Goal: Register for event/course

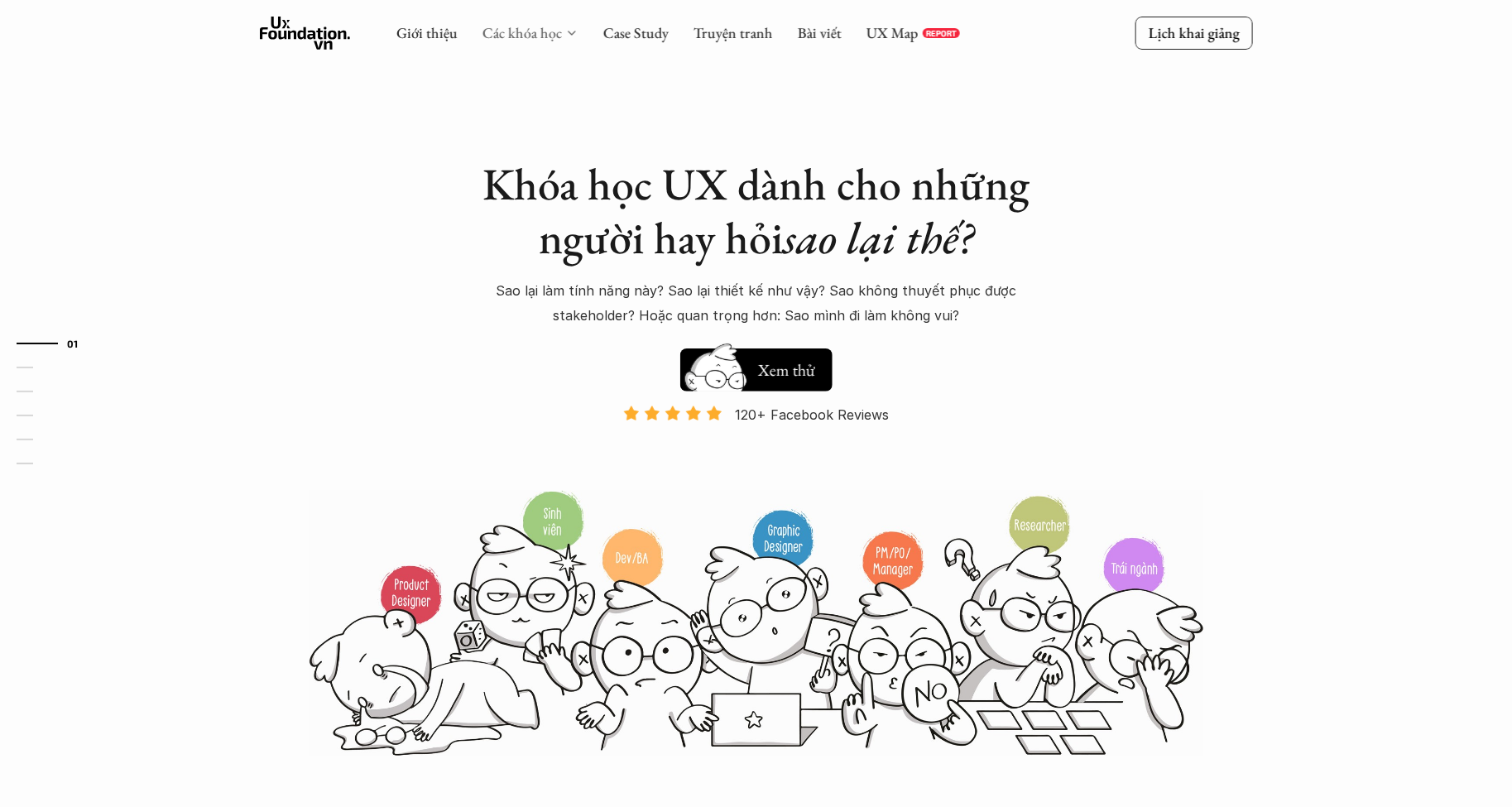
click at [513, 35] on link "Các khóa học" at bounding box center [522, 32] width 79 height 19
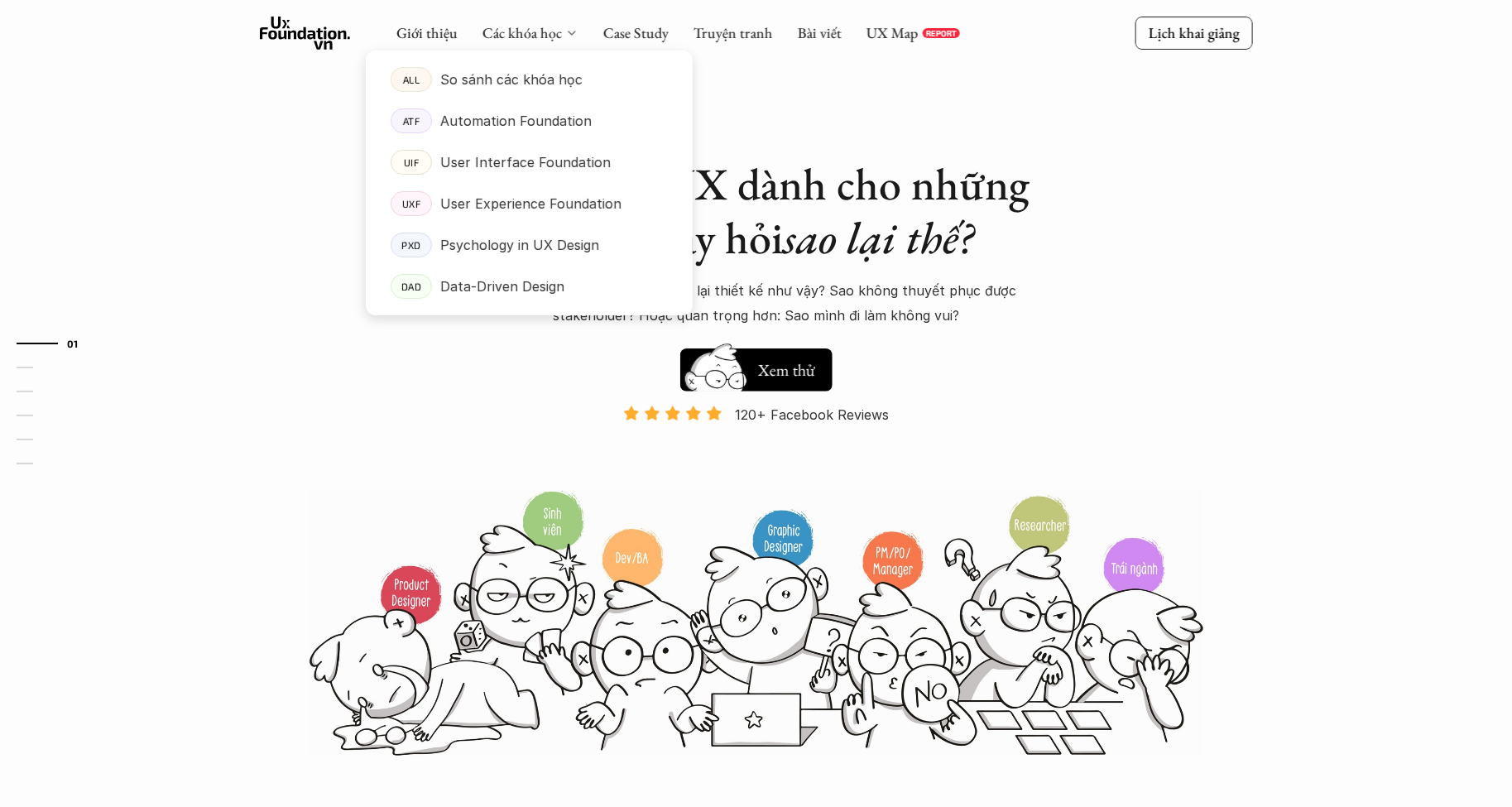
click at [571, 27] on icon at bounding box center [572, 33] width 13 height 13
click at [546, 199] on p "User Experience Foundation" at bounding box center [530, 203] width 181 height 25
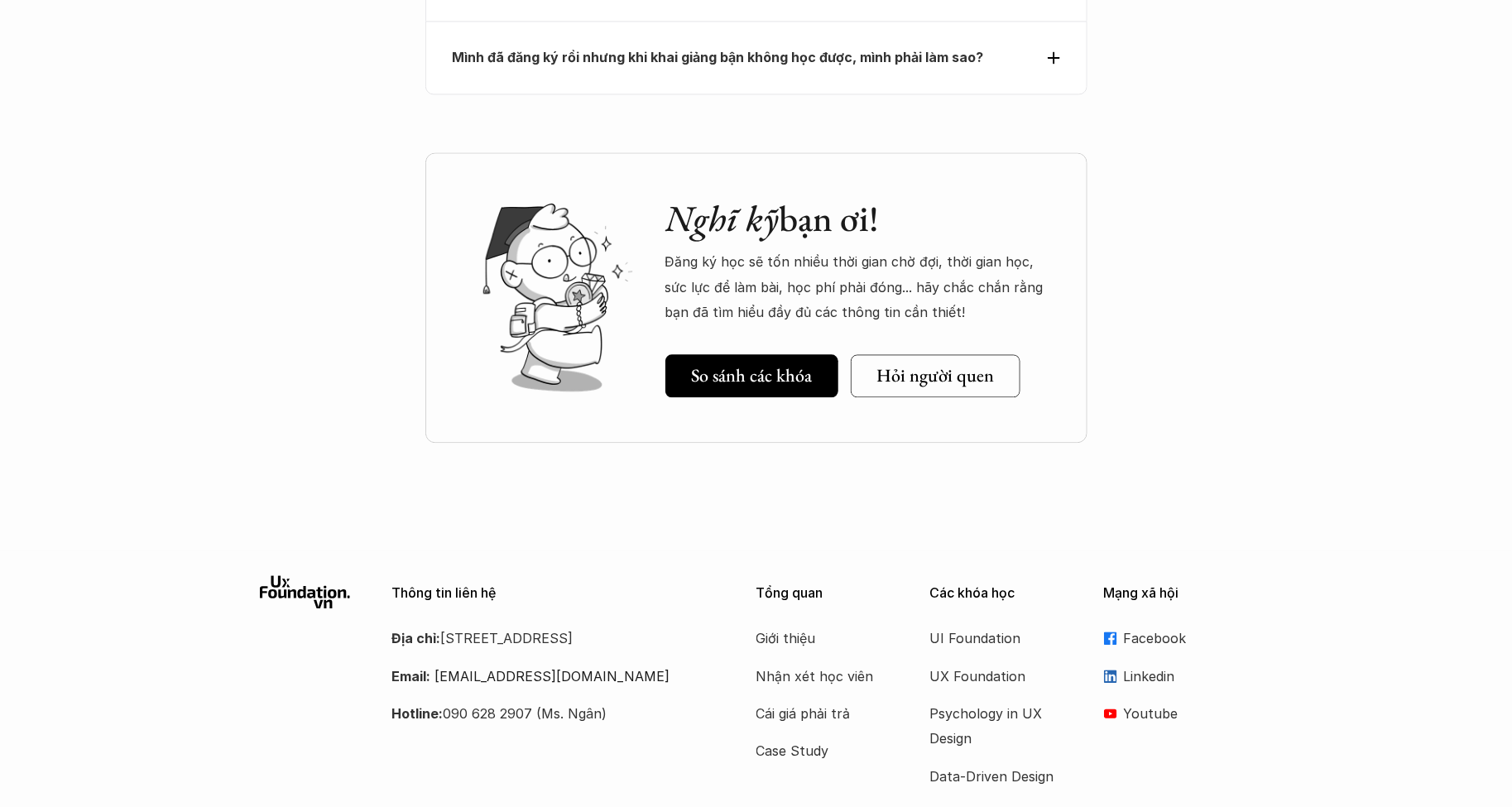
scroll to position [7678, 0]
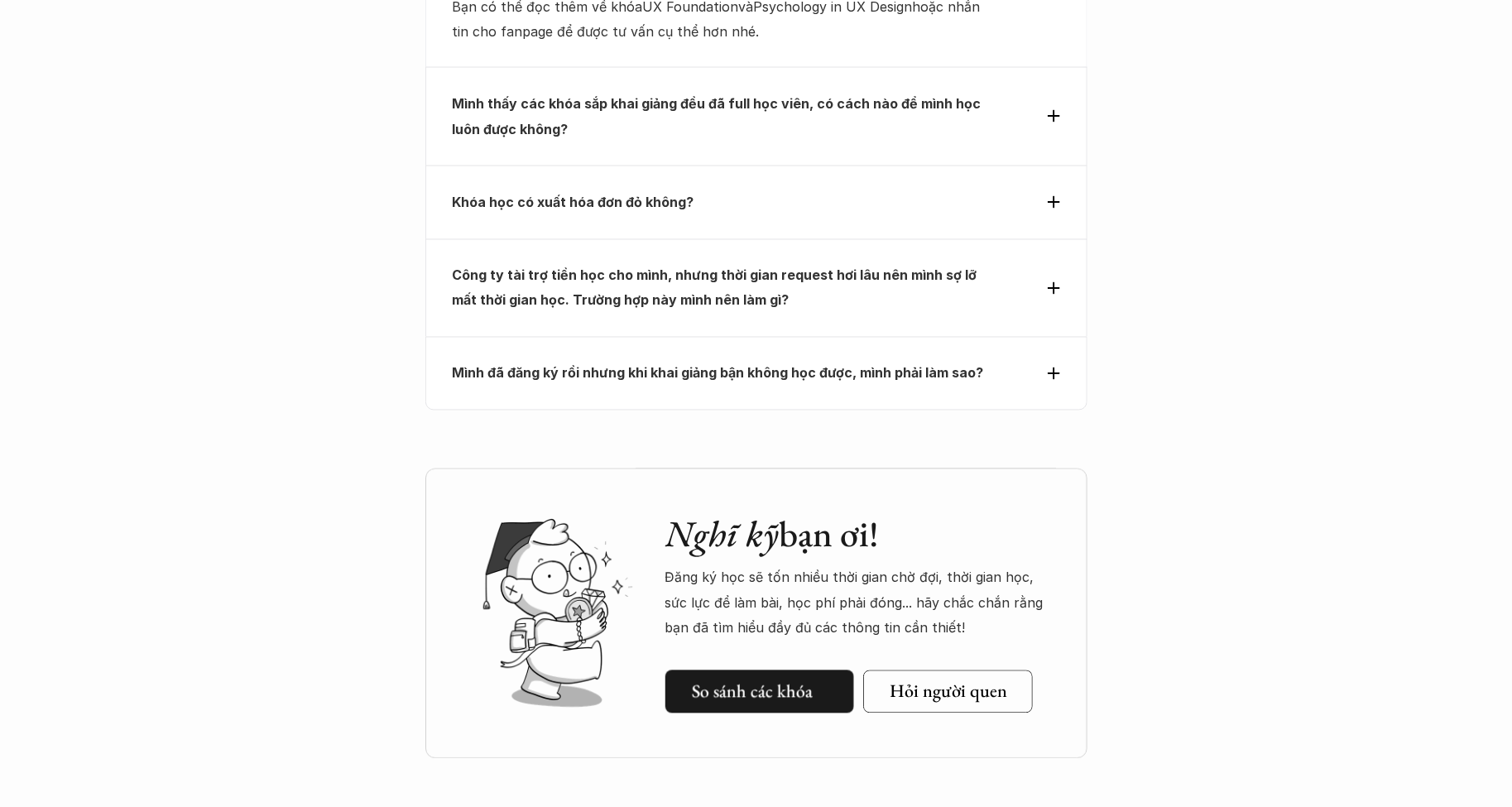
click at [738, 671] on link "So sánh các khóa" at bounding box center [759, 692] width 188 height 43
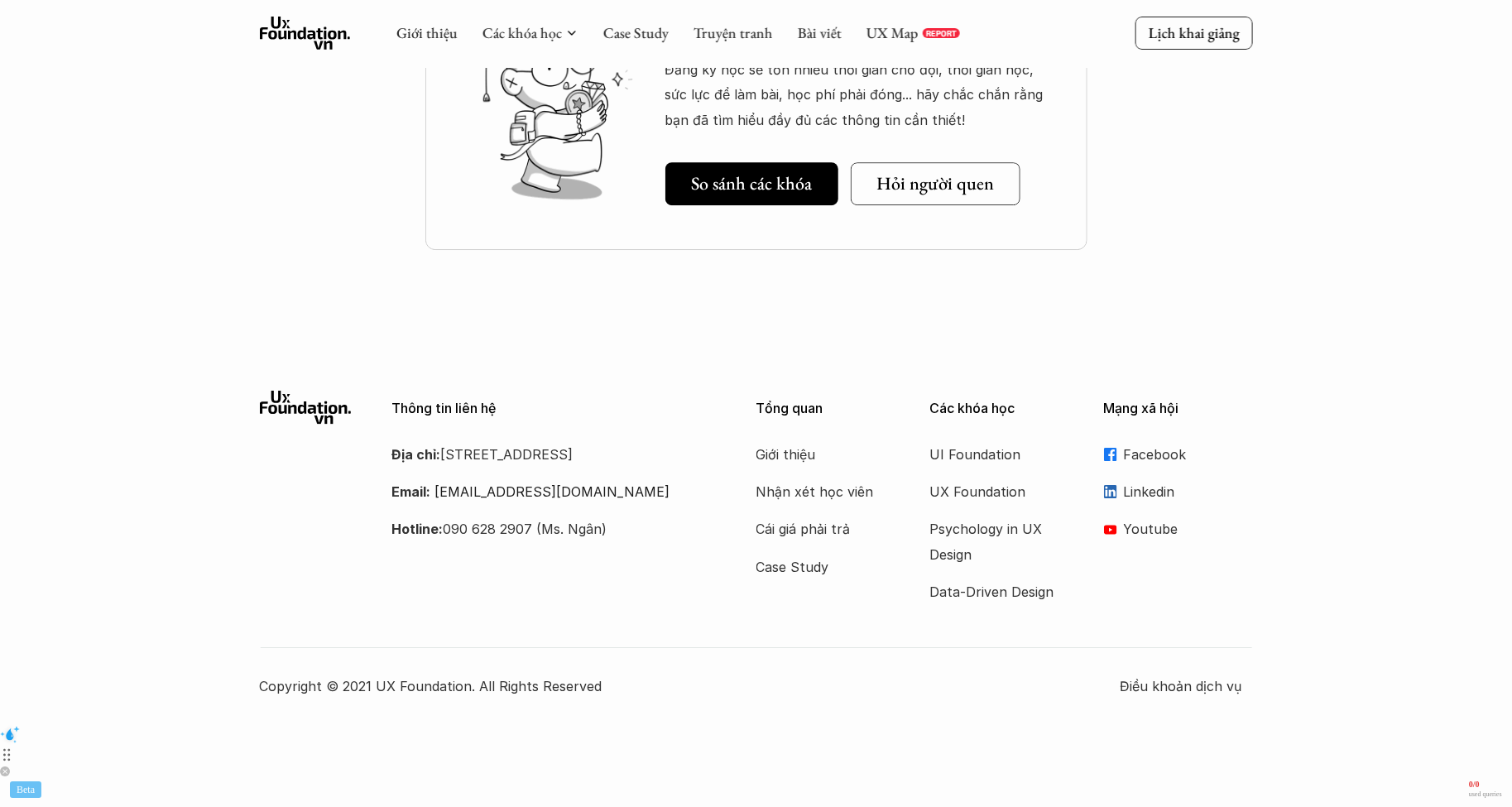
scroll to position [879, 0]
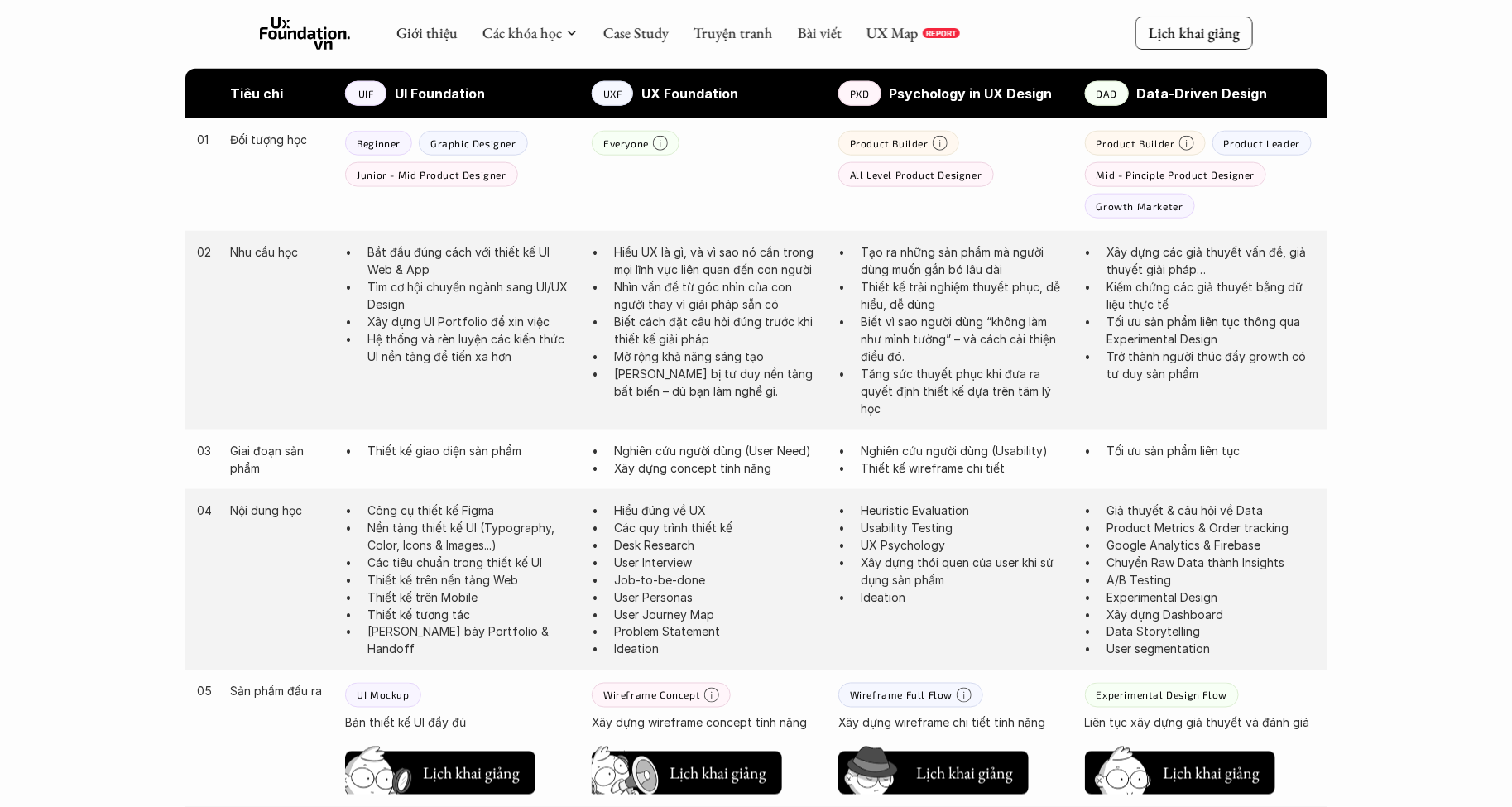
click at [951, 97] on strong "Psychology in UX Design" at bounding box center [971, 94] width 163 height 17
click at [1012, 779] on h5 "Lịch khai giảng" at bounding box center [964, 769] width 97 height 23
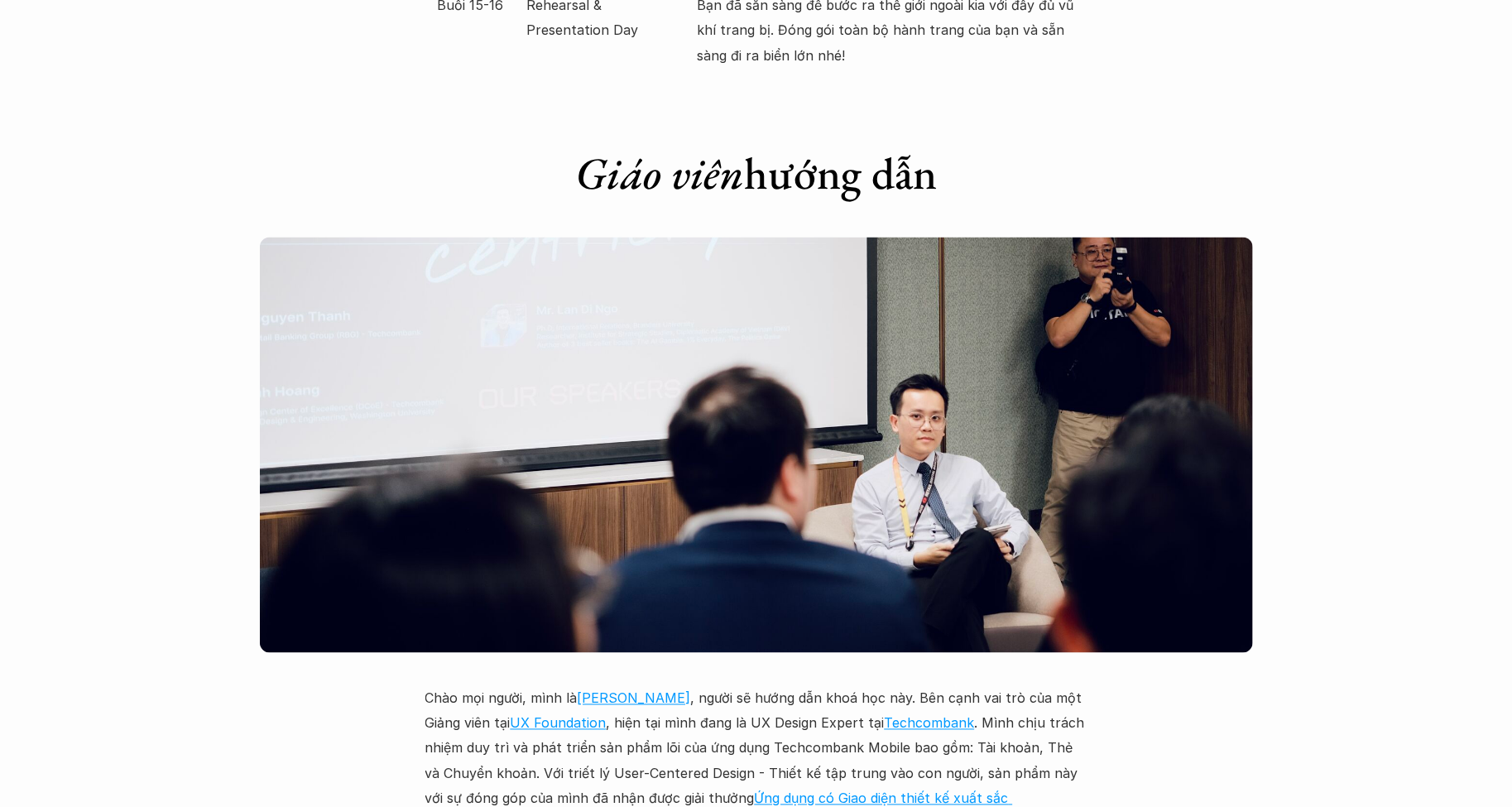
scroll to position [4045, 0]
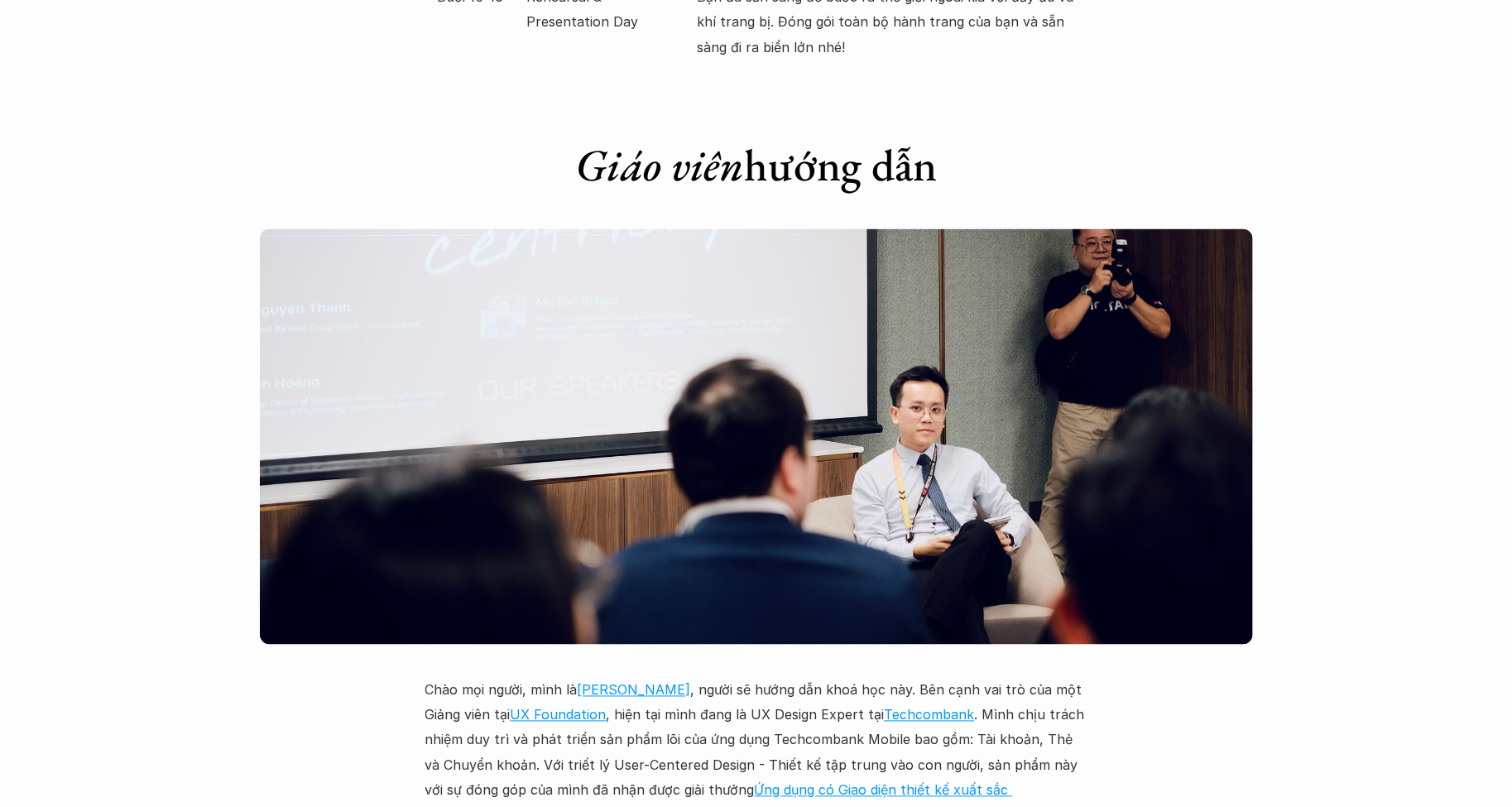
click at [1112, 706] on div "Giới thiệu Các khóa học Case Study Truyện tranh Bài viết UX Map REPORT Lịch kha…" at bounding box center [756, 259] width 1512 height 8610
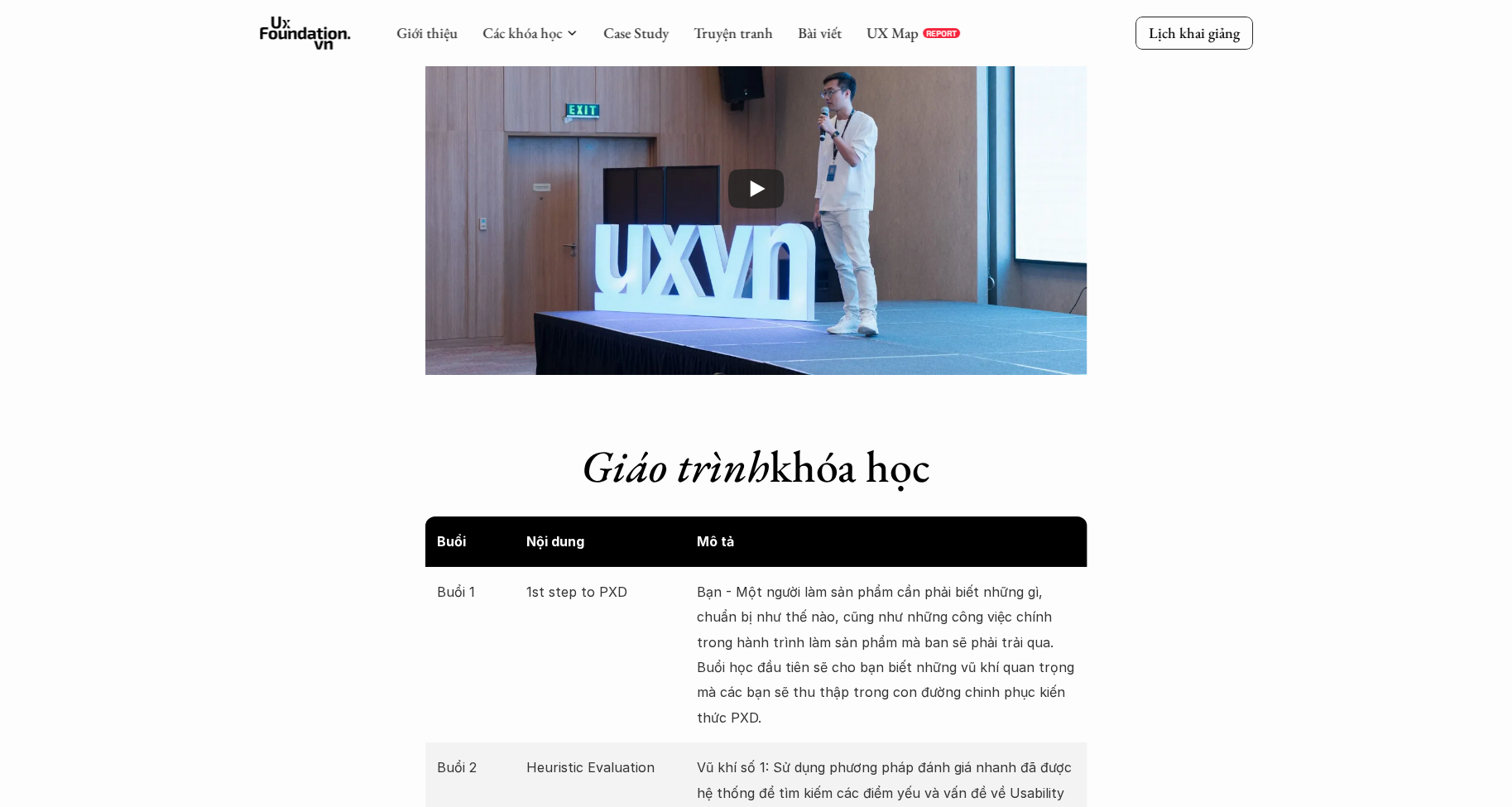
scroll to position [2586, 0]
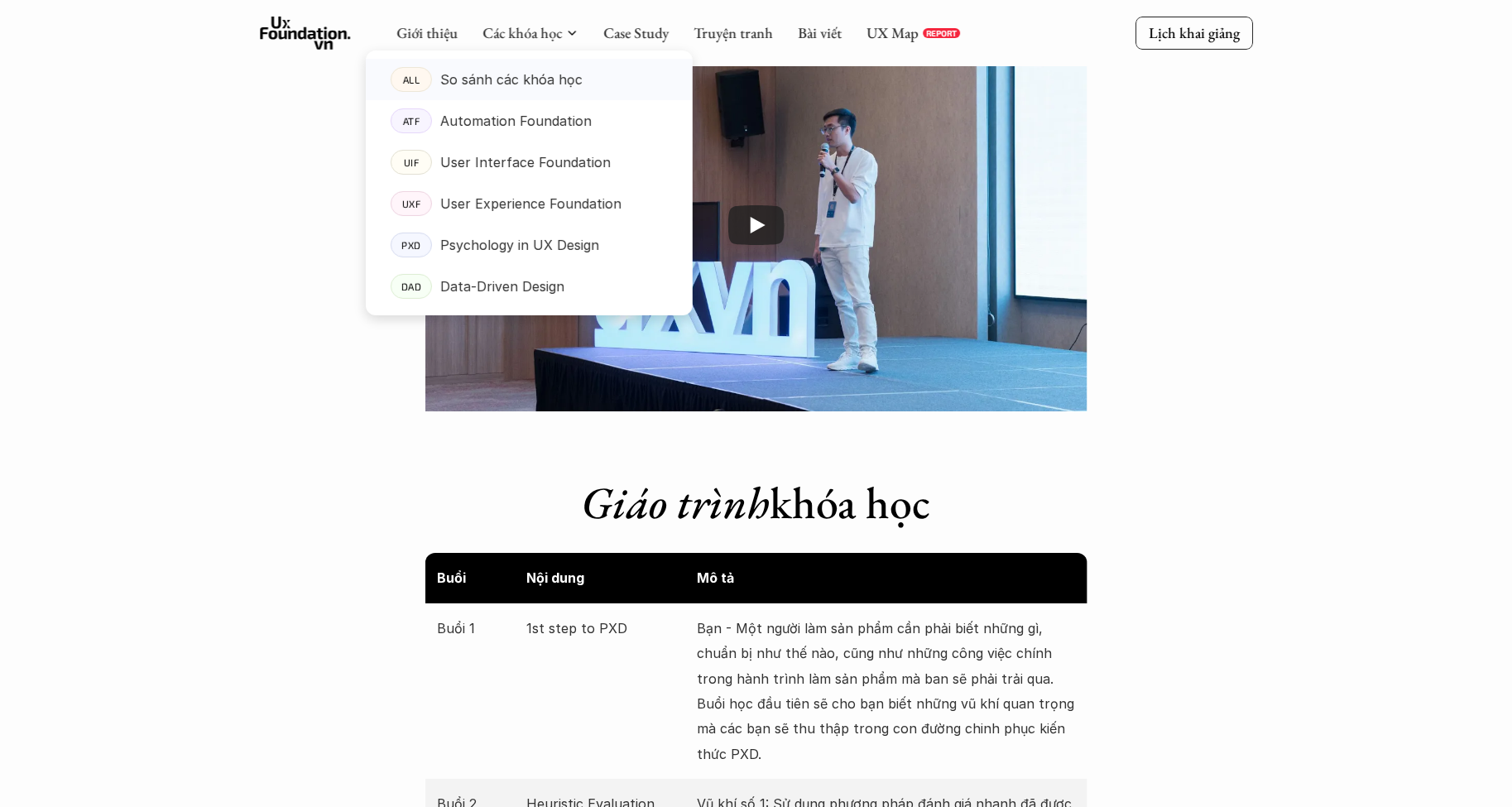
click at [514, 84] on p "So sánh các khóa học" at bounding box center [511, 79] width 142 height 25
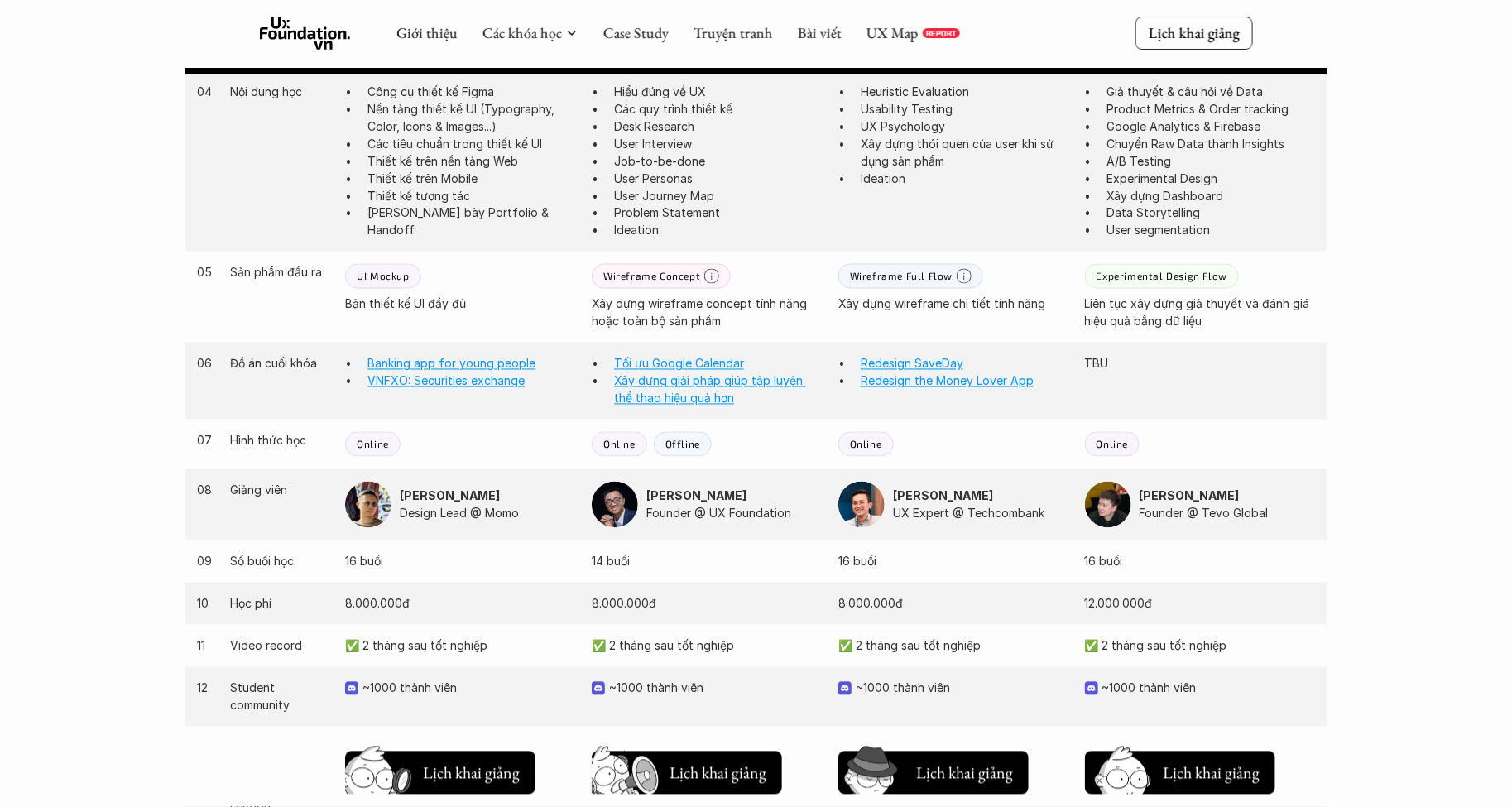
scroll to position [1279, 0]
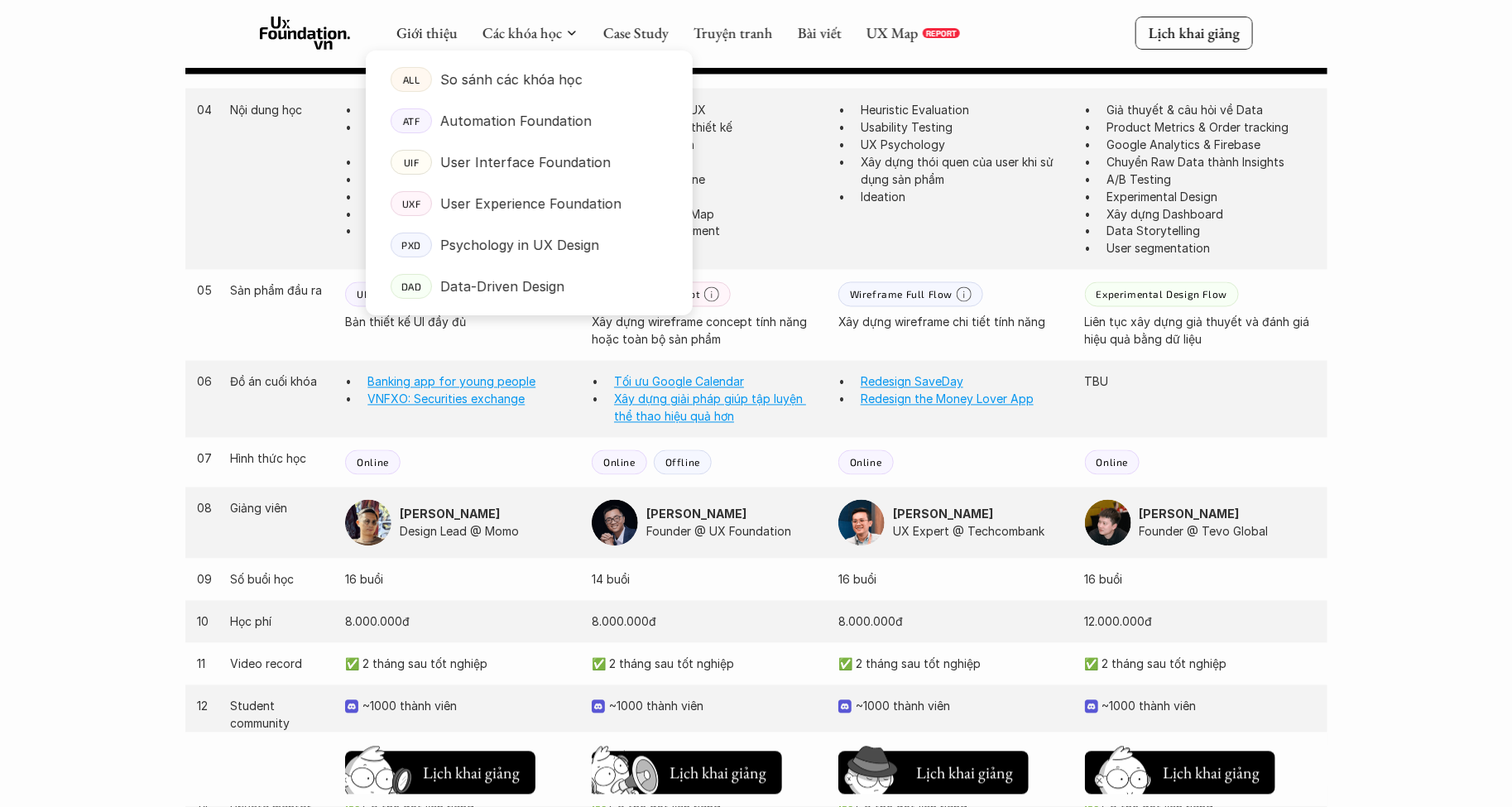
click at [511, 42] on div at bounding box center [529, 169] width 327 height 291
click at [509, 32] on link "Các khóa học" at bounding box center [522, 32] width 79 height 19
click at [526, 37] on link "Các khóa học" at bounding box center [522, 32] width 79 height 19
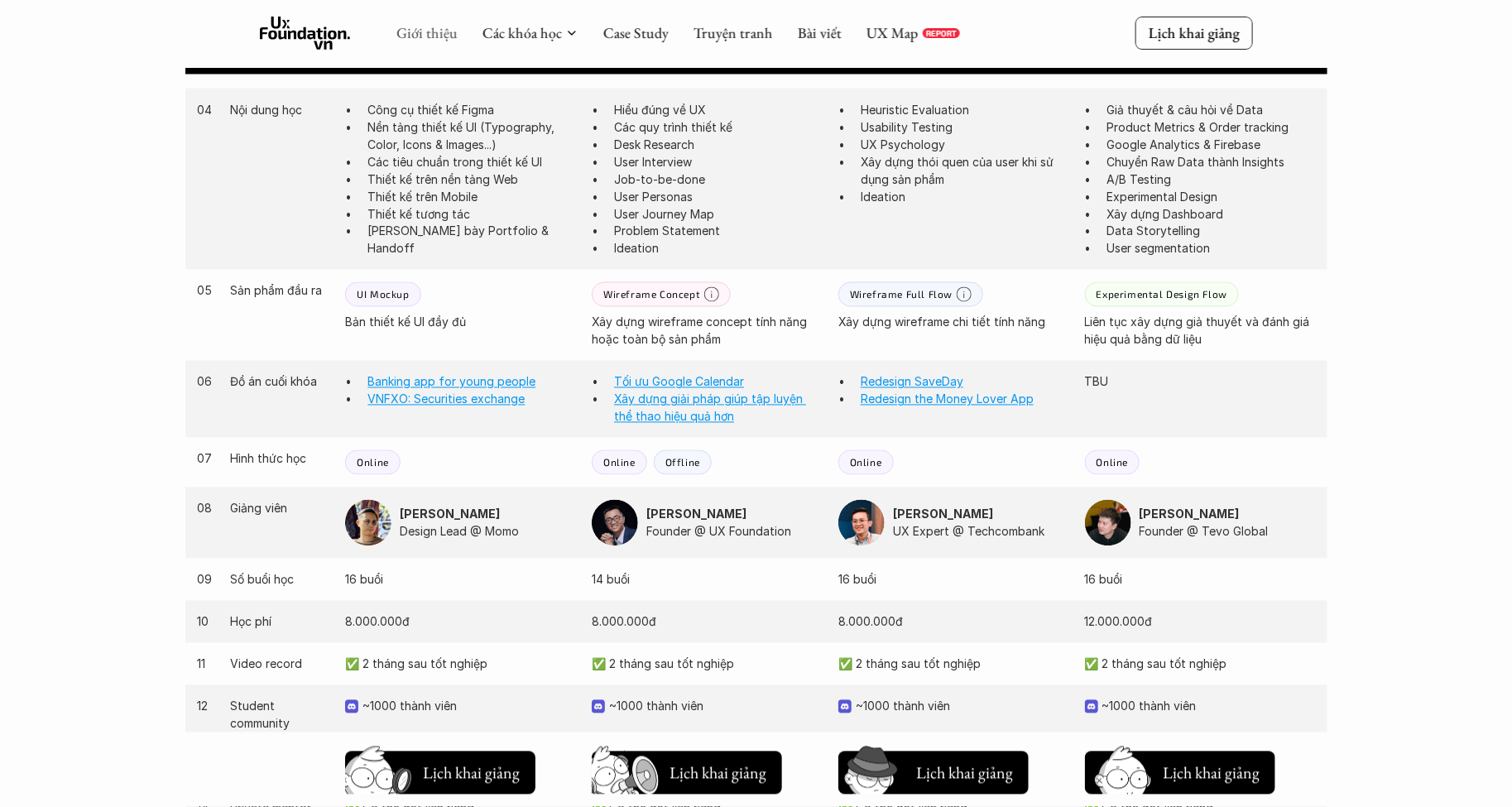
click at [429, 34] on link "Giới thiệu" at bounding box center [426, 32] width 62 height 19
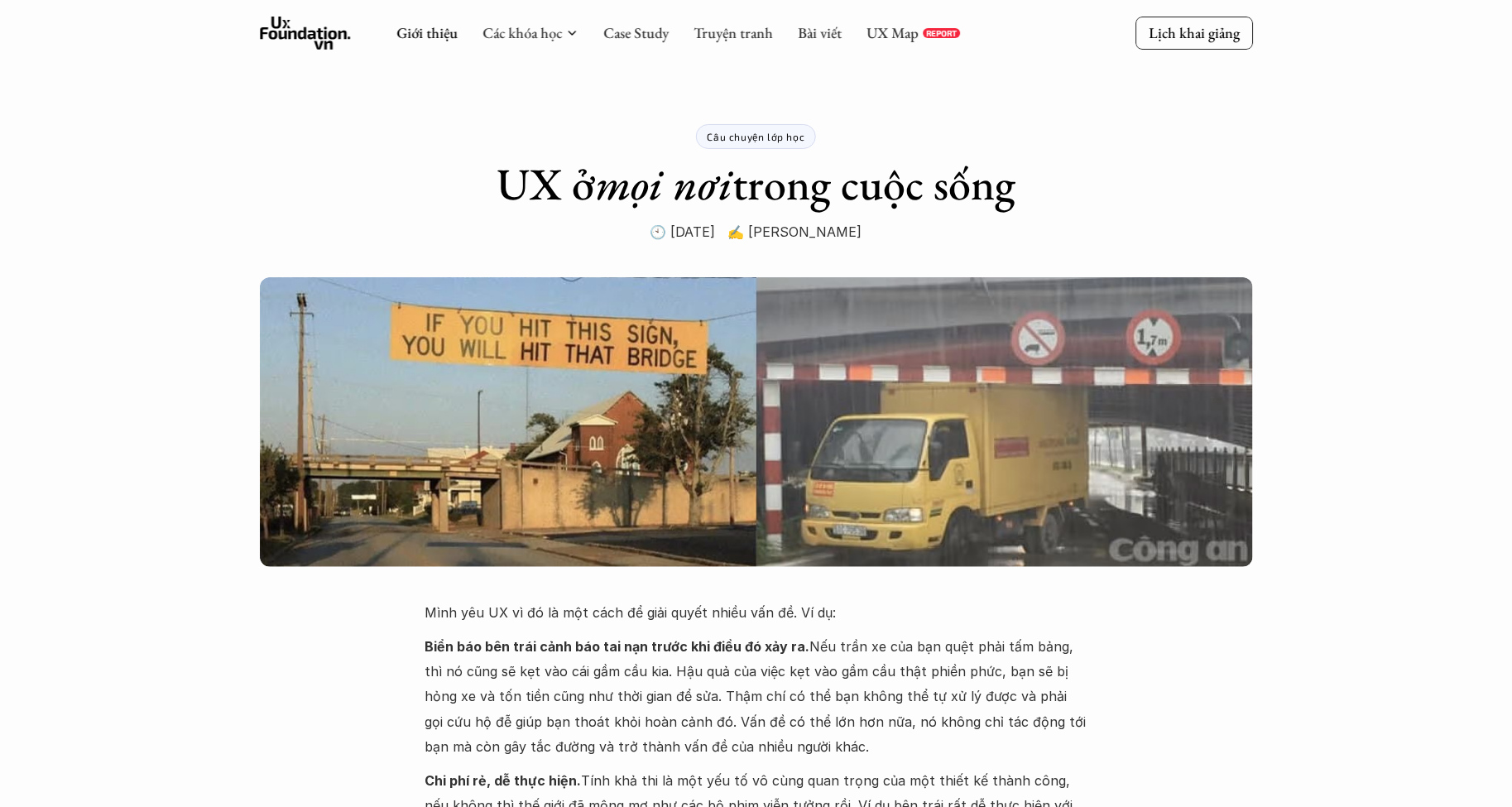
click at [313, 29] on use at bounding box center [305, 33] width 91 height 33
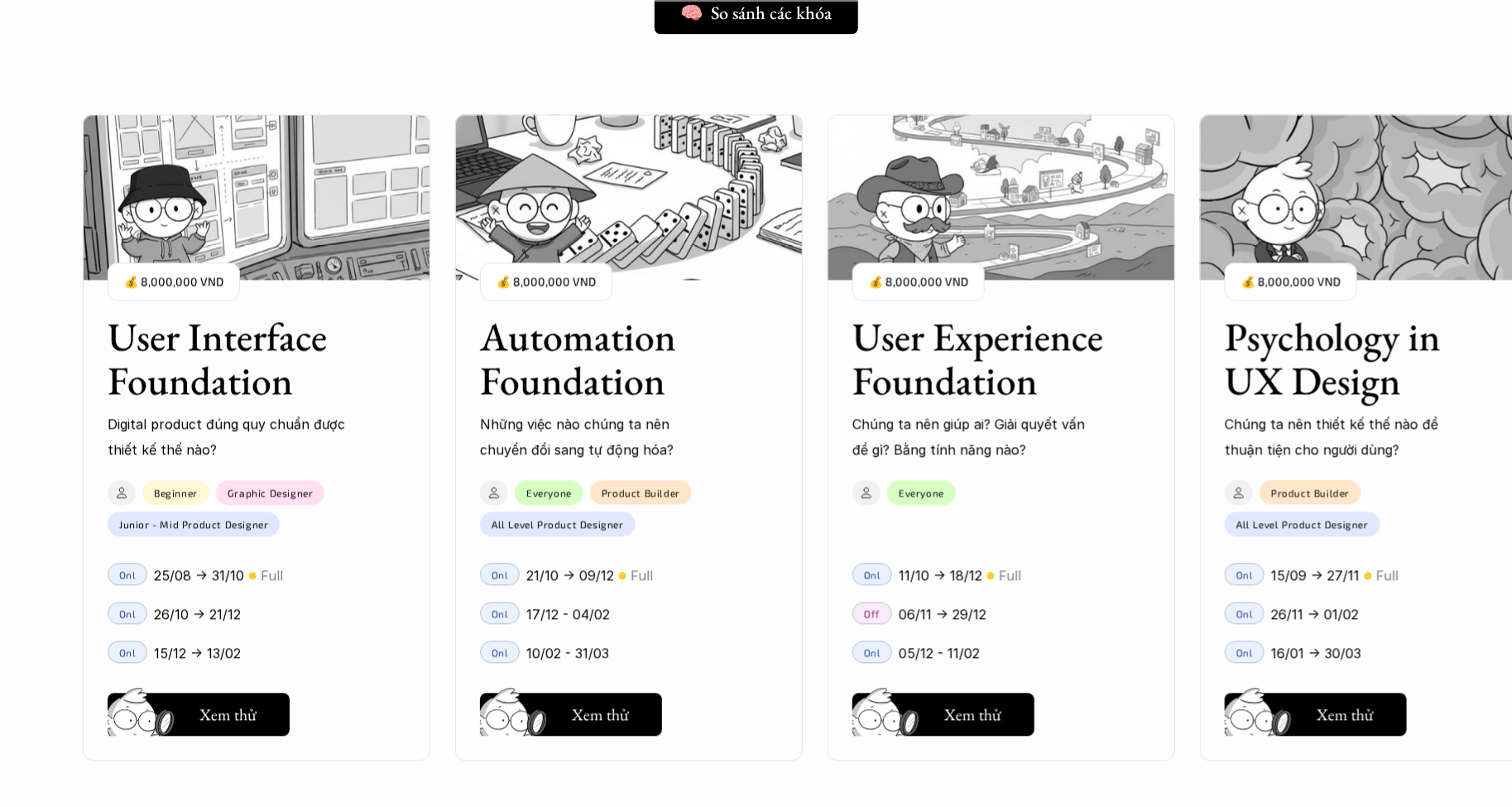
scroll to position [1483, 0]
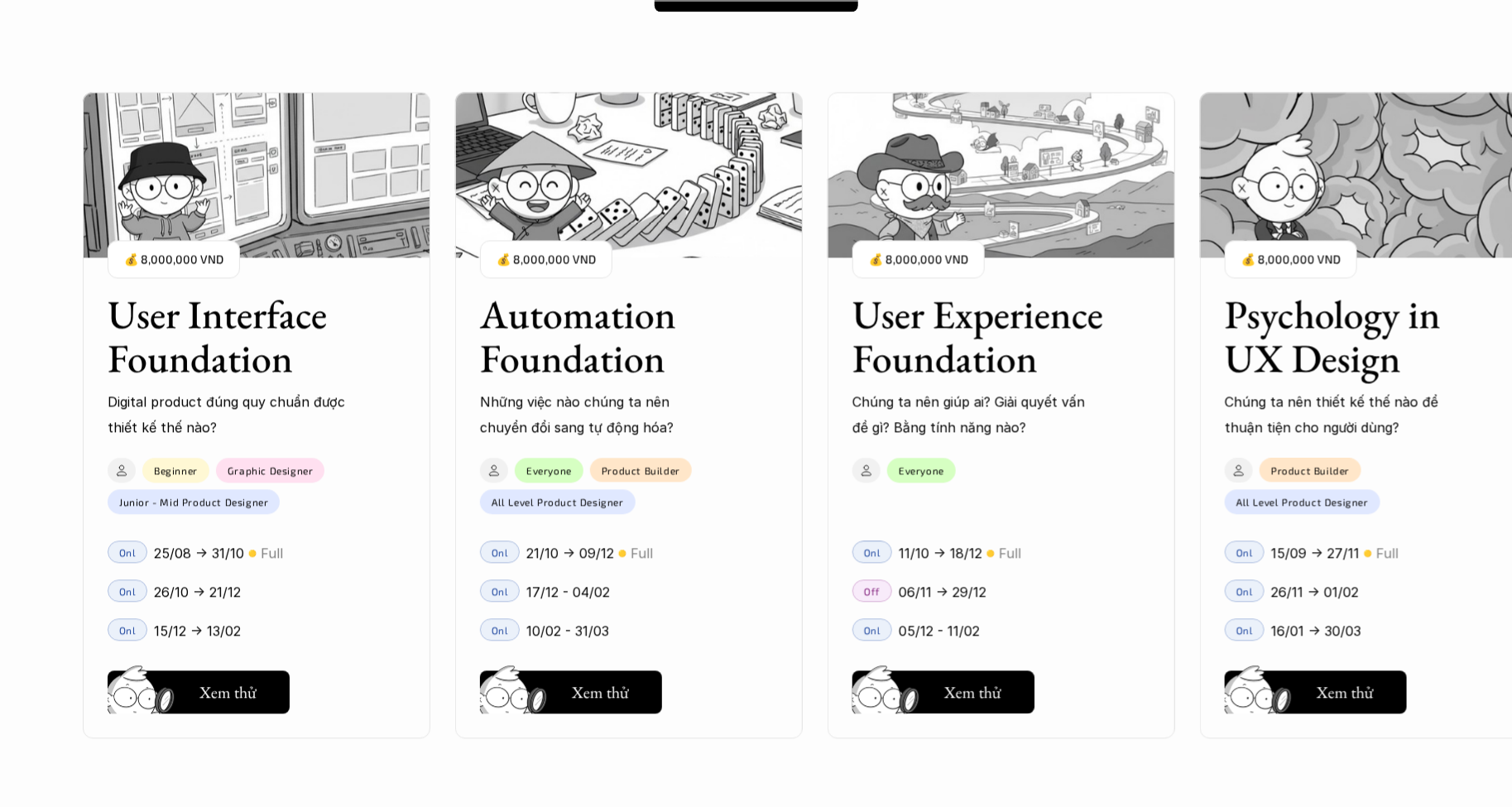
click at [585, 762] on div "User Interface Foundation Digital product đúng quy chuẩn được thiết kế thế nào?…" at bounding box center [1001, 416] width 1837 height 807
click at [979, 692] on h5 "Xem thử" at bounding box center [973, 697] width 57 height 23
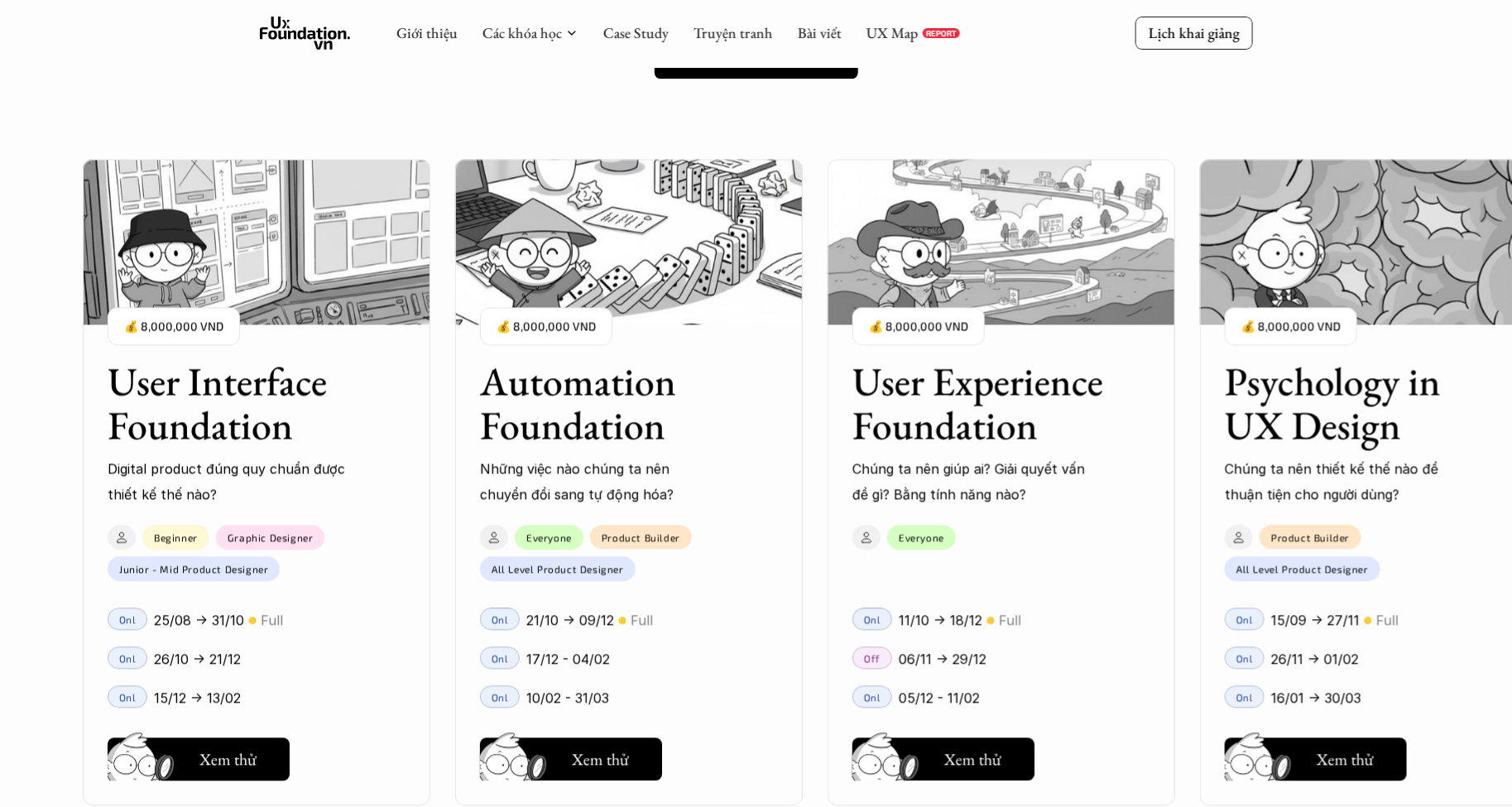
scroll to position [1441, 0]
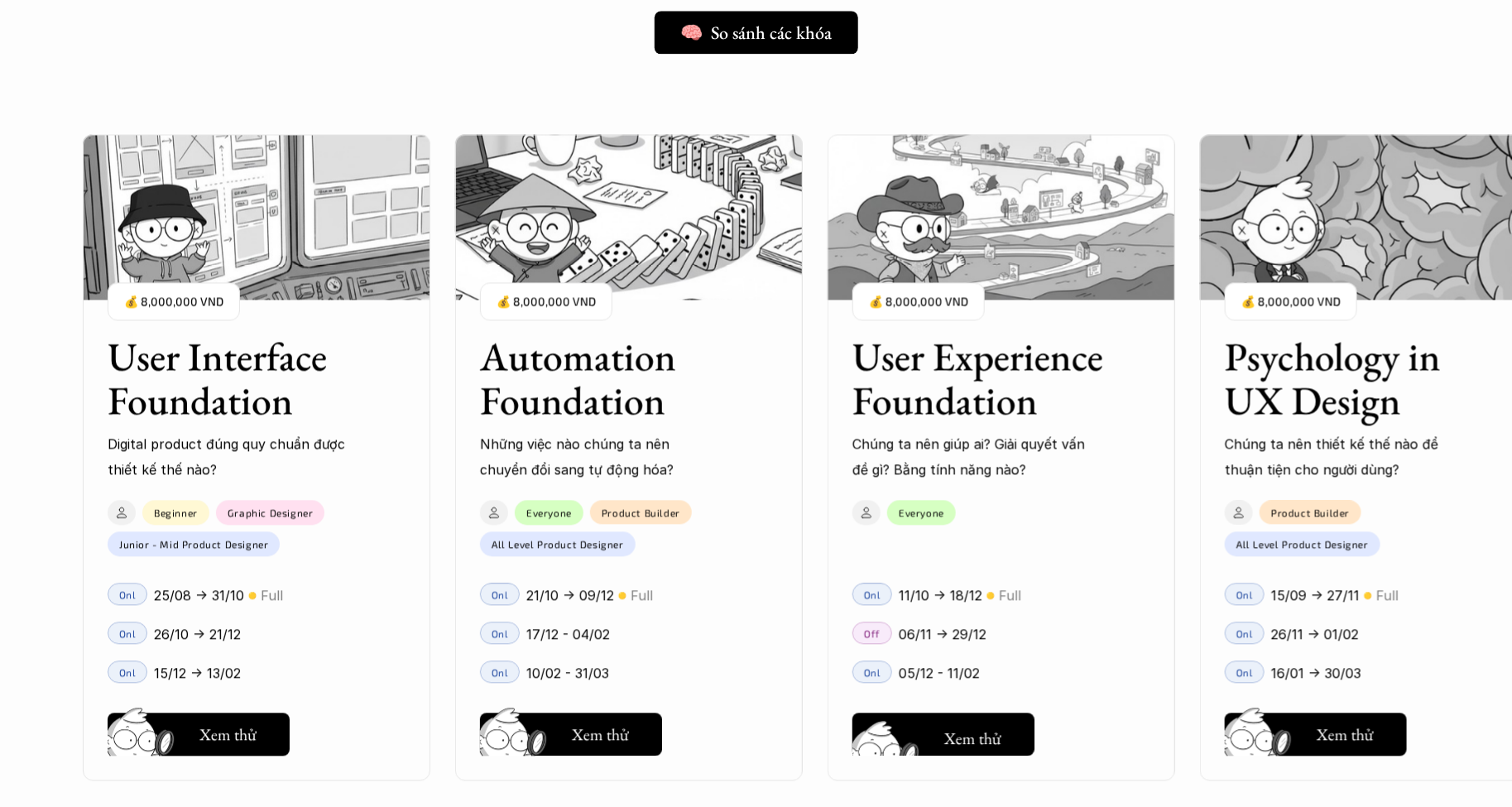
click at [977, 754] on button "Hay thôi Xem thử" at bounding box center [944, 734] width 182 height 43
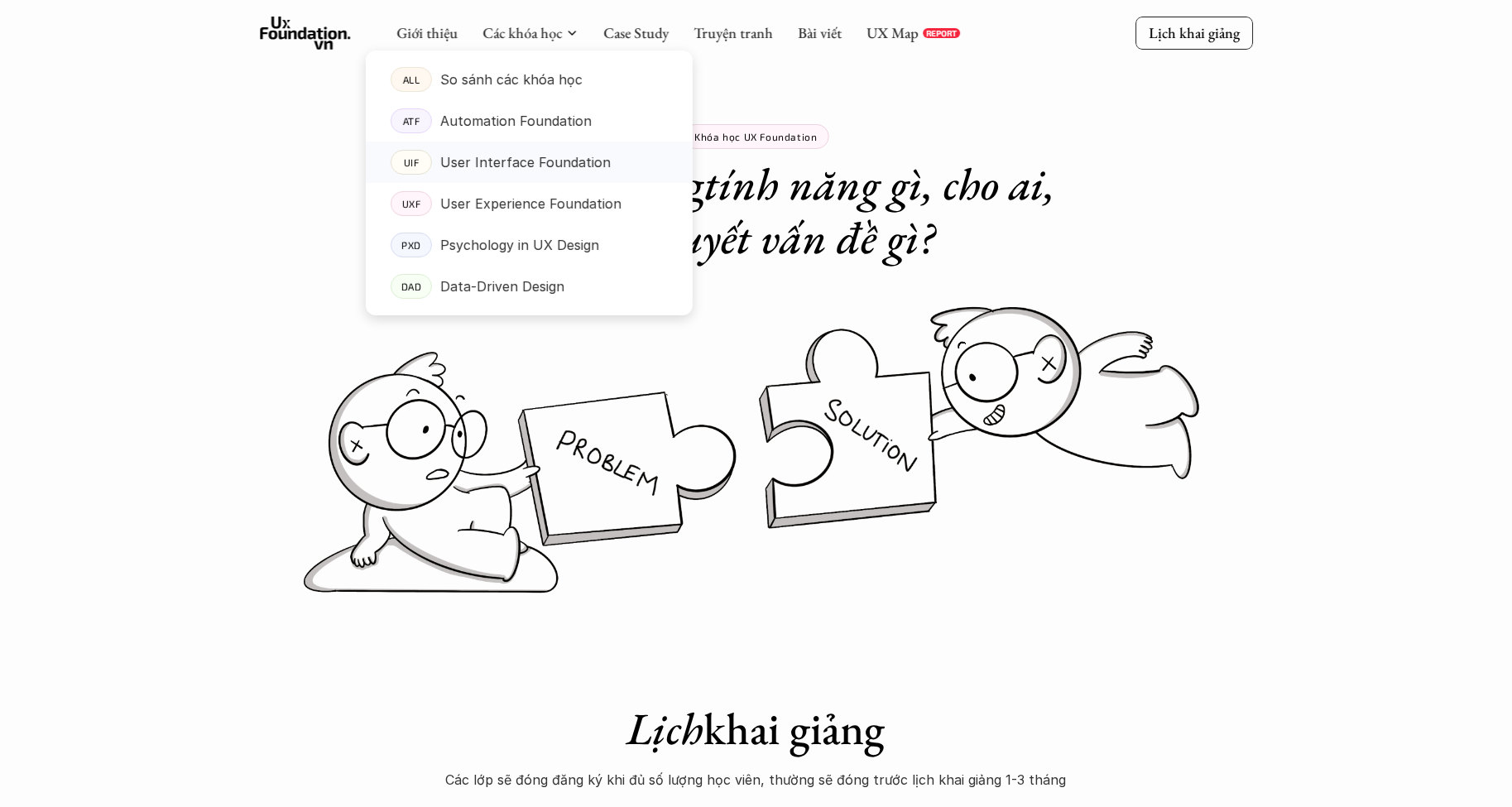
click at [509, 165] on p "User Interface Foundation" at bounding box center [526, 162] width 171 height 25
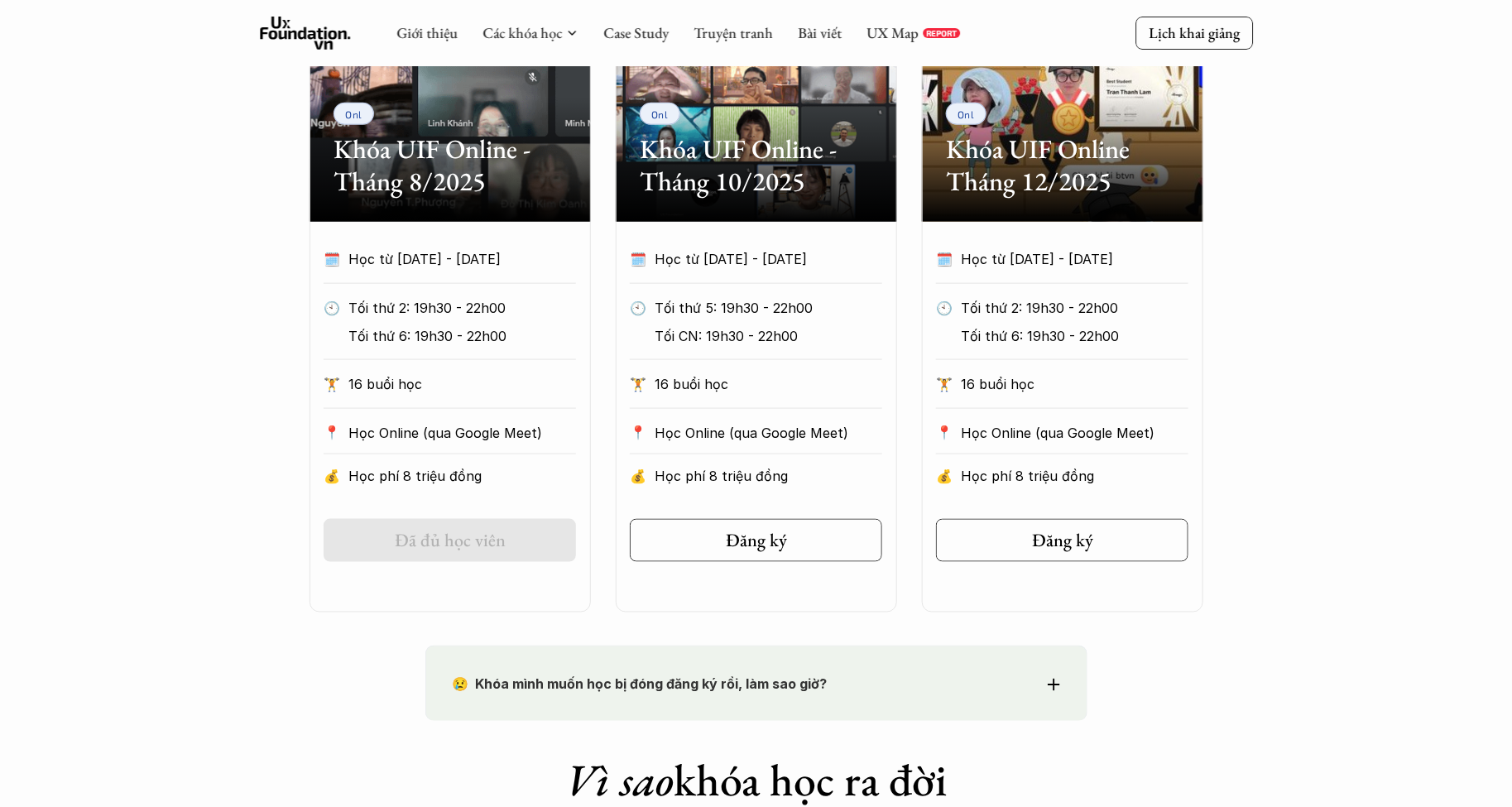
scroll to position [618, 0]
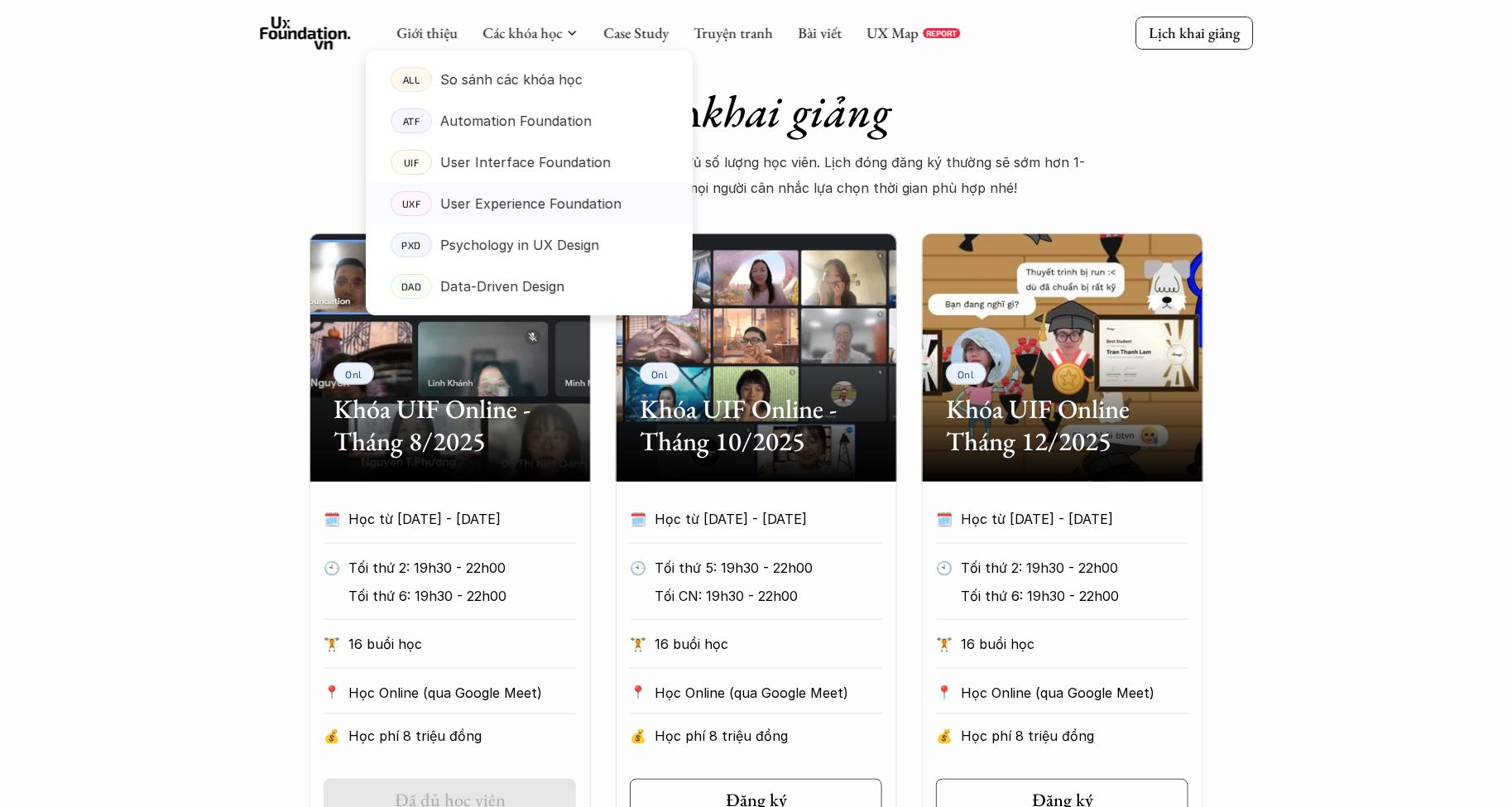
click at [510, 199] on p "User Experience Foundation" at bounding box center [530, 203] width 181 height 25
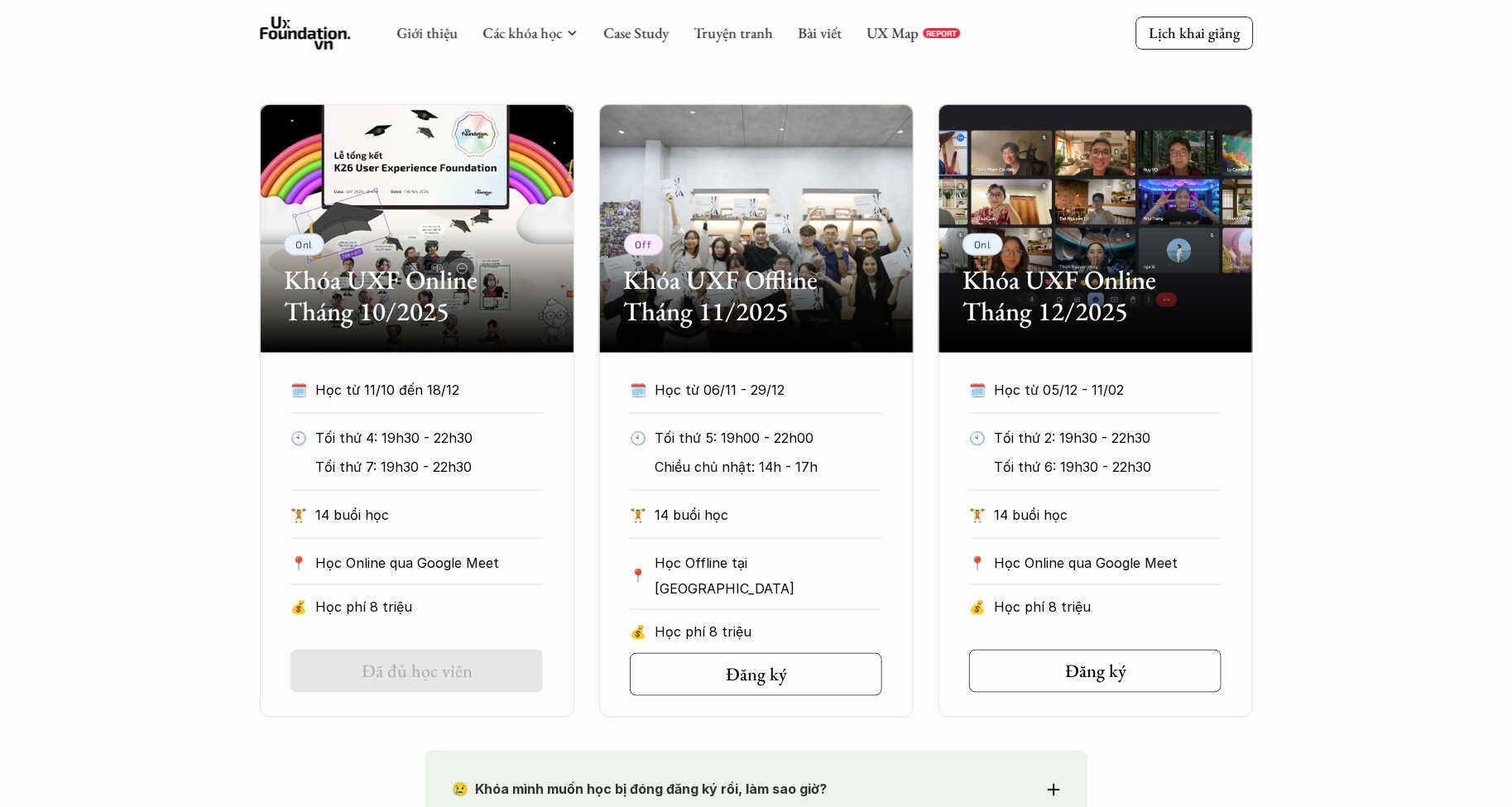
scroll to position [719, 0]
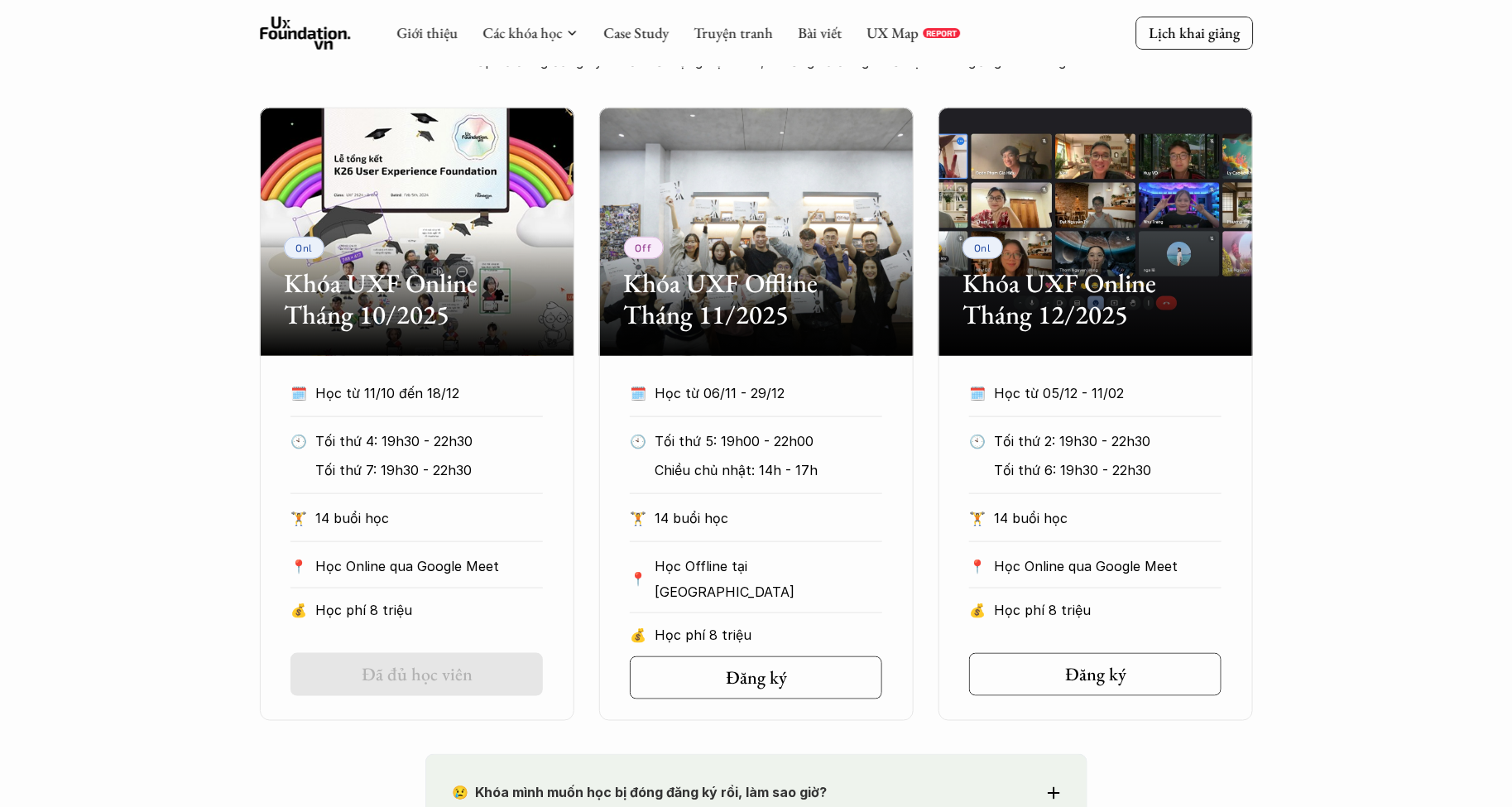
click at [1342, 490] on div "Onl Khóa UXF Online Tháng 10/2025 🗓️ Học từ 11/10 đến 18/12 🕙 Tối thứ 4: 19h30 …" at bounding box center [756, 414] width 1512 height 613
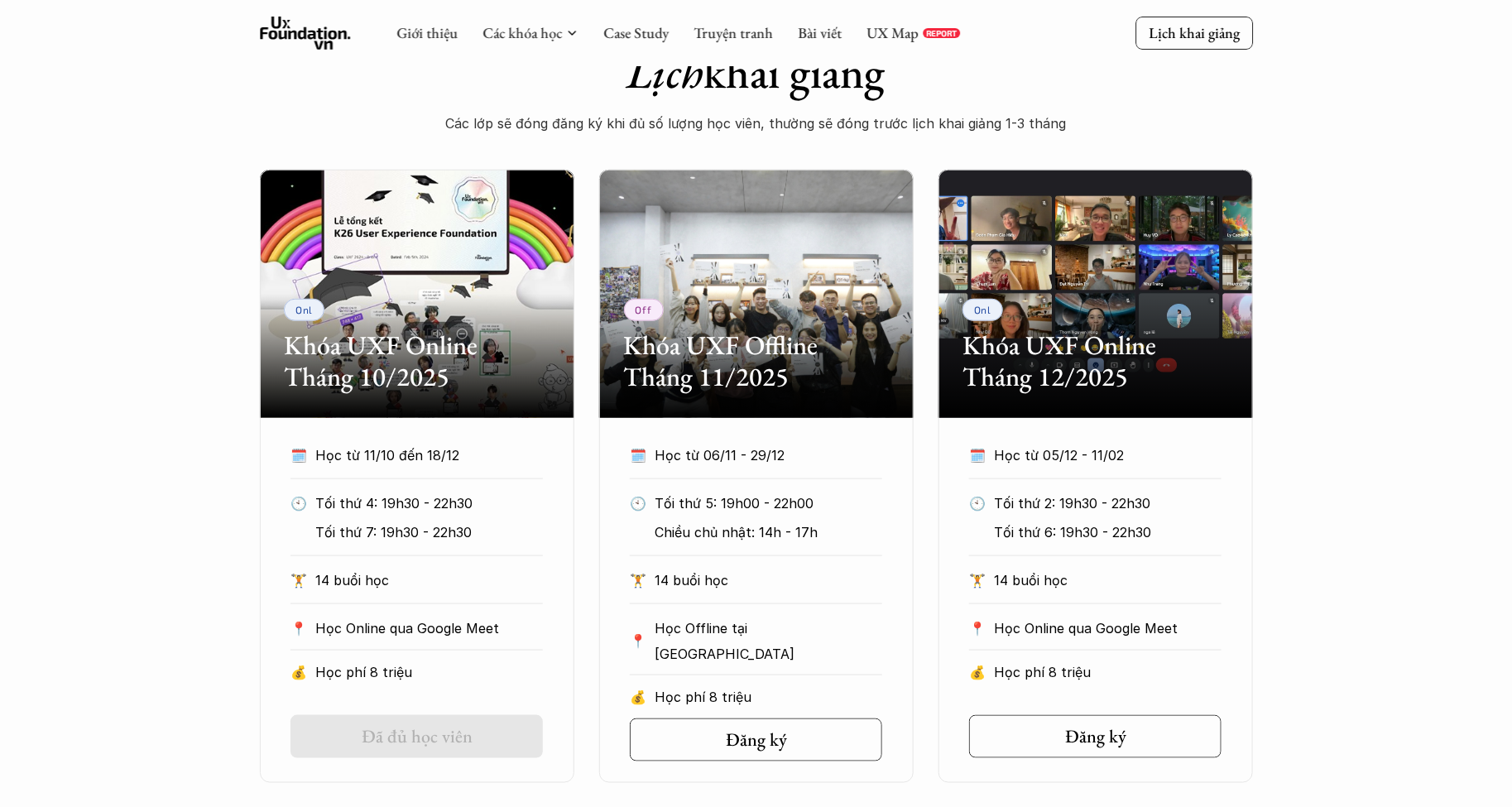
scroll to position [660, 0]
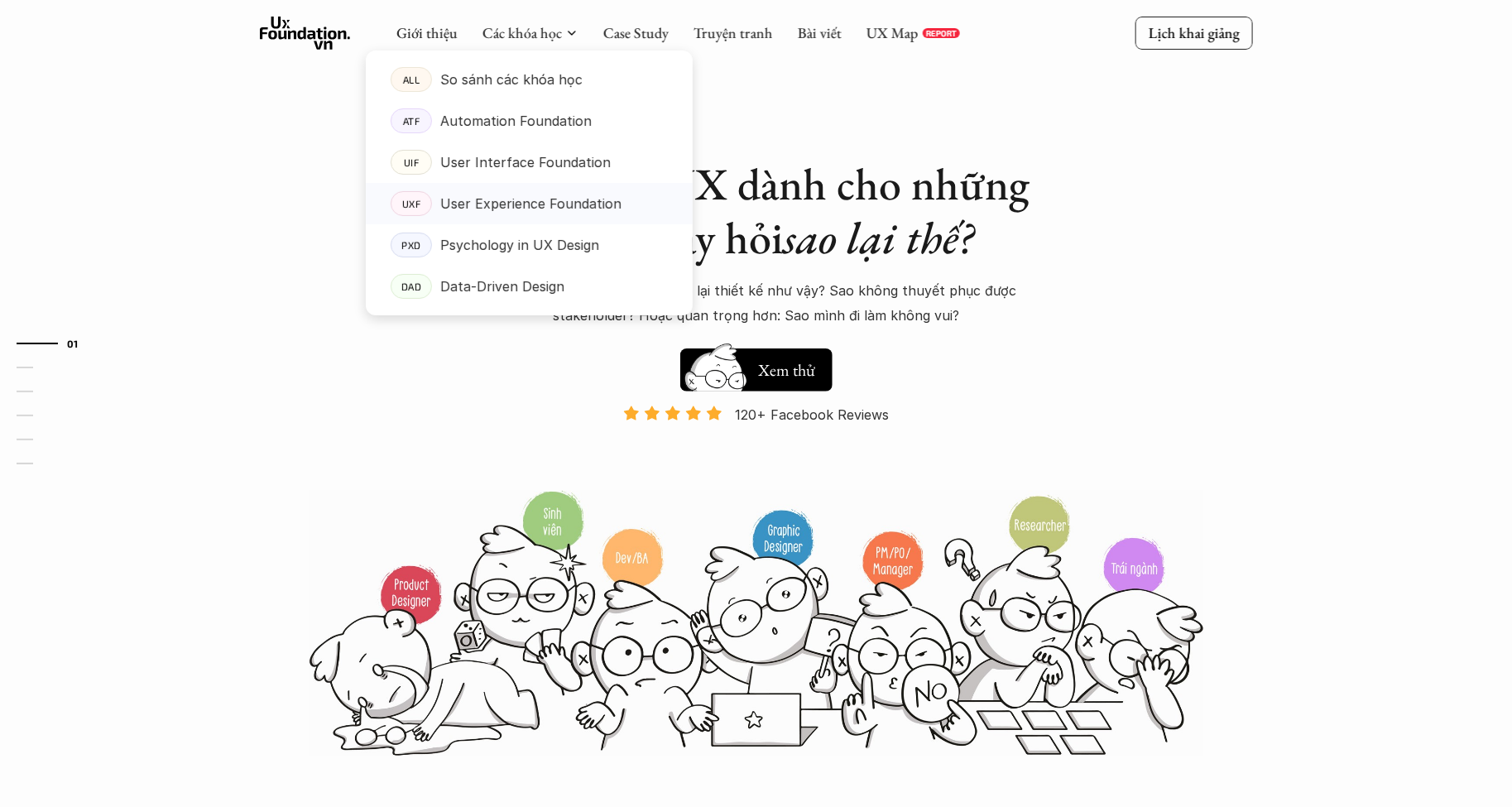
click at [526, 201] on p "User Experience Foundation" at bounding box center [530, 203] width 181 height 25
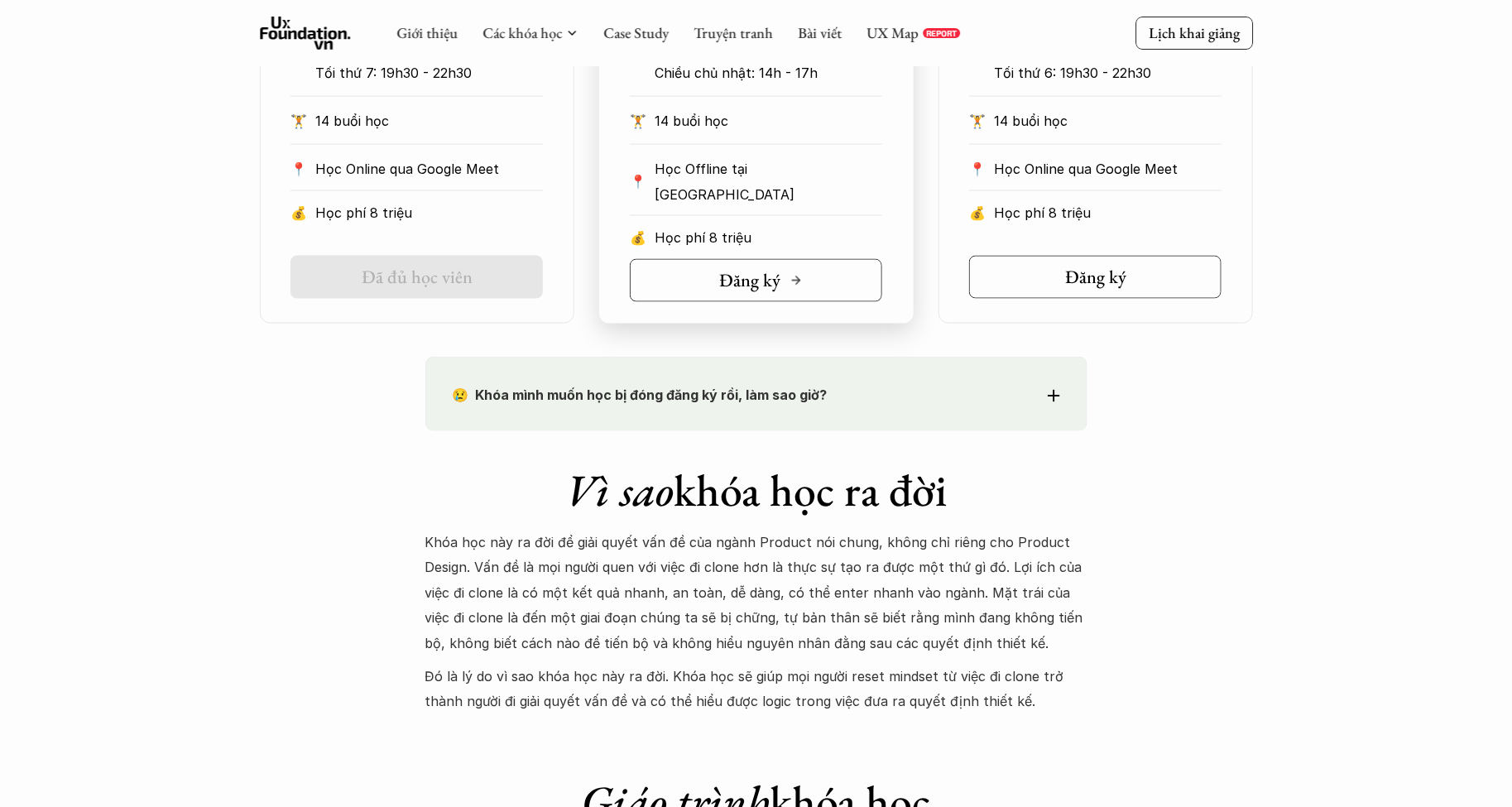
scroll to position [1108, 0]
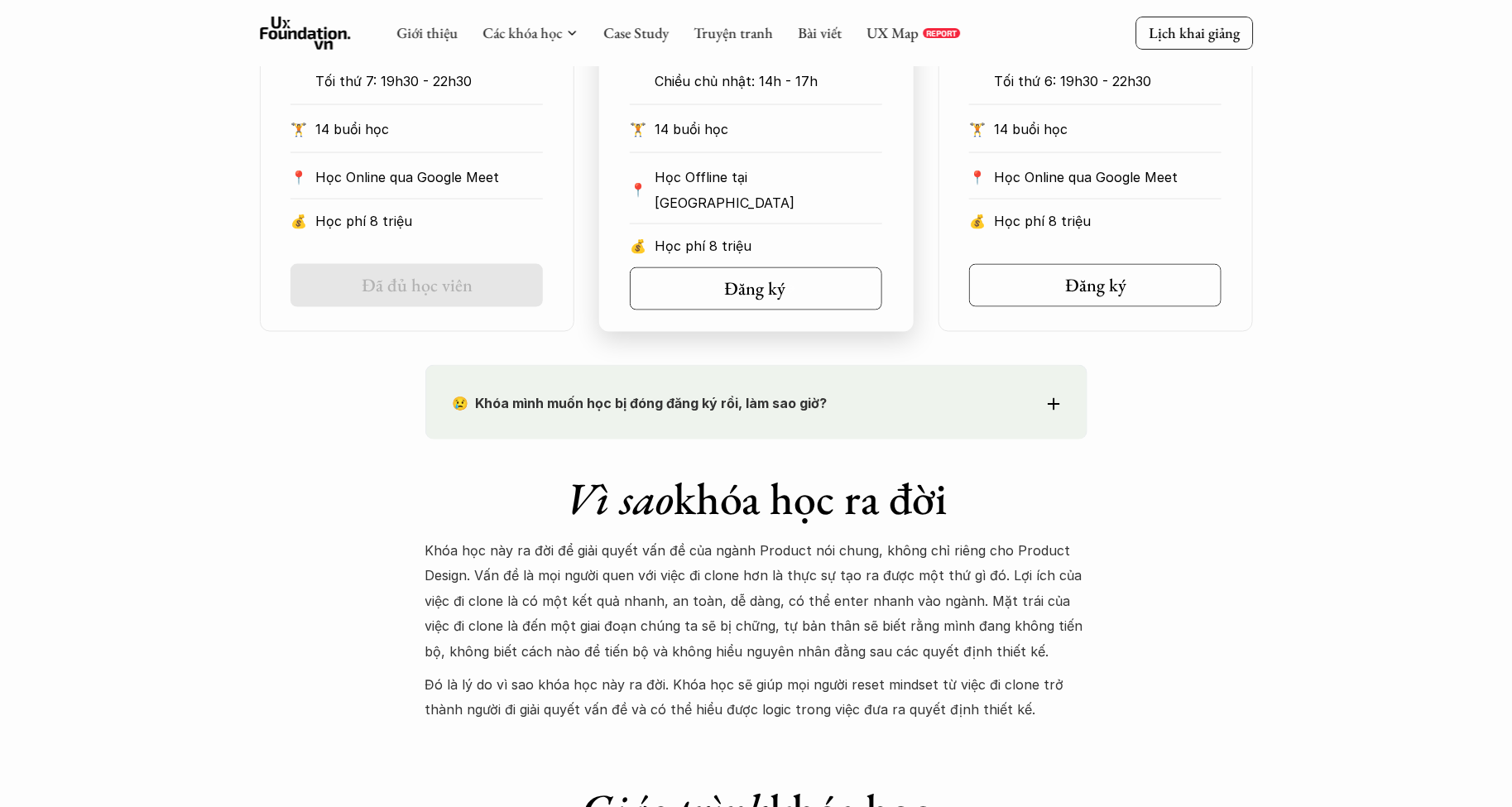
click at [774, 262] on div "🗓️ Học từ 06/11 - 29/12 🕙 Tối thứ 5: 19h00 - 22h00 Chiều chủ nhật: 14h - 17h 🏋️…" at bounding box center [756, 149] width 302 height 315
click at [779, 286] on h5 "Đăng ký" at bounding box center [751, 289] width 62 height 21
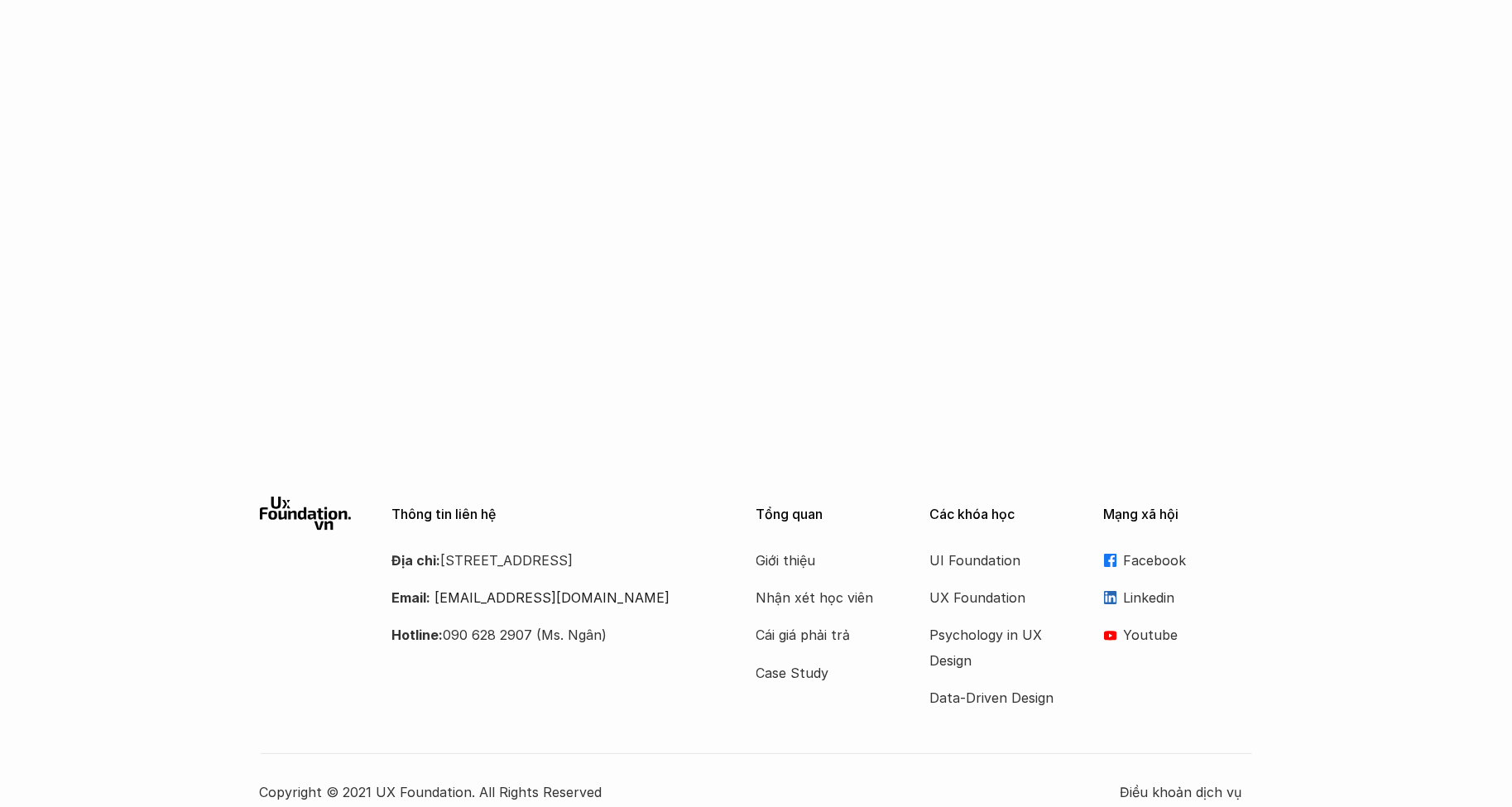
scroll to position [2698, 0]
